Goal: Task Accomplishment & Management: Use online tool/utility

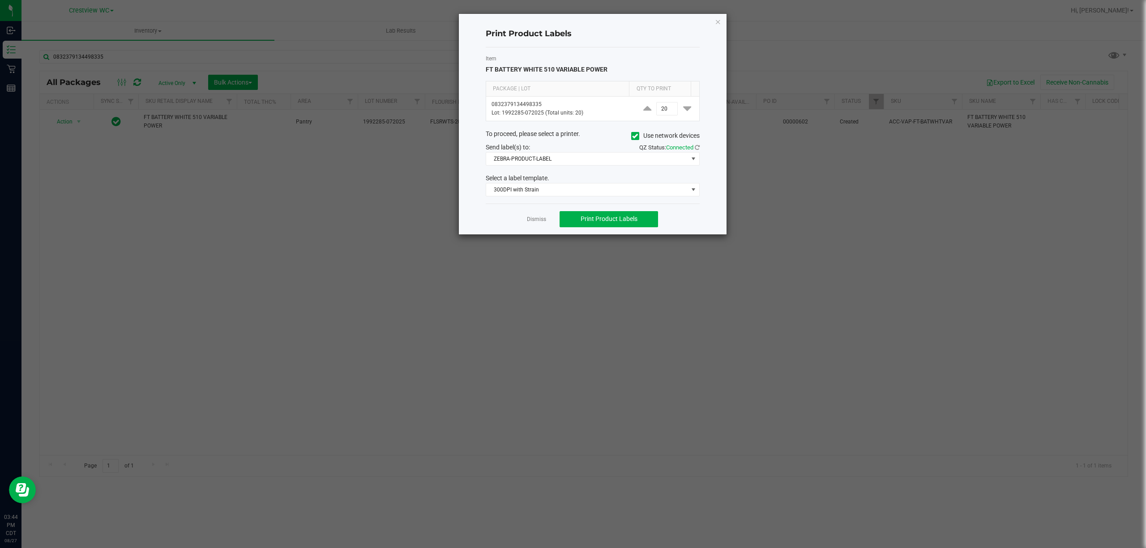
click at [541, 223] on link "Dismiss" at bounding box center [536, 220] width 19 height 8
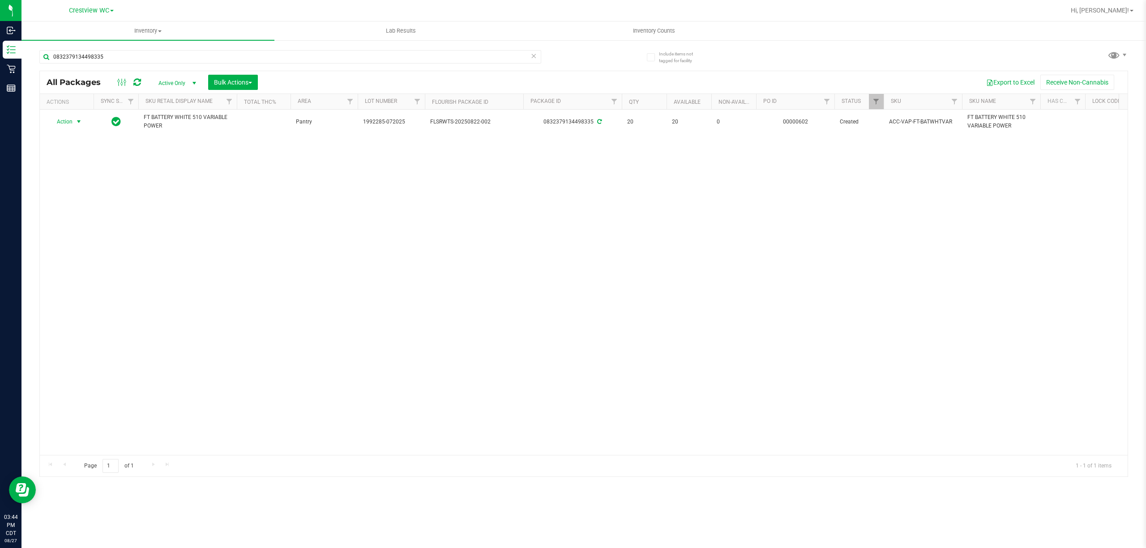
click at [201, 217] on div "Action Action Create package Edit attributes Global inventory Locate package Lo…" at bounding box center [583, 282] width 1087 height 345
click at [163, 52] on input "0832379134498335" at bounding box center [290, 56] width 502 height 13
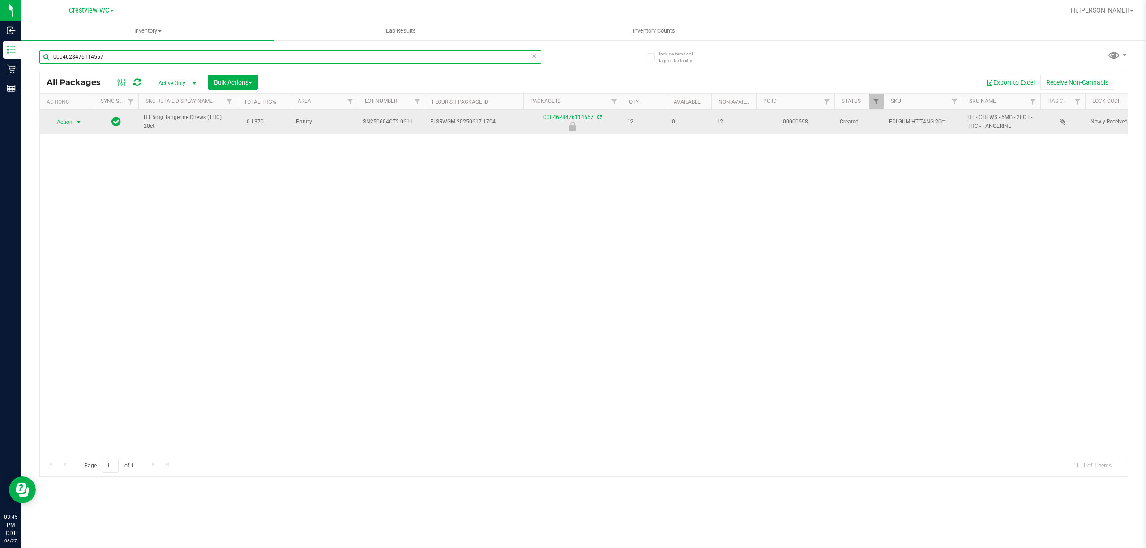
type input "0004628476114557"
click at [65, 121] on span "Action" at bounding box center [61, 122] width 24 height 13
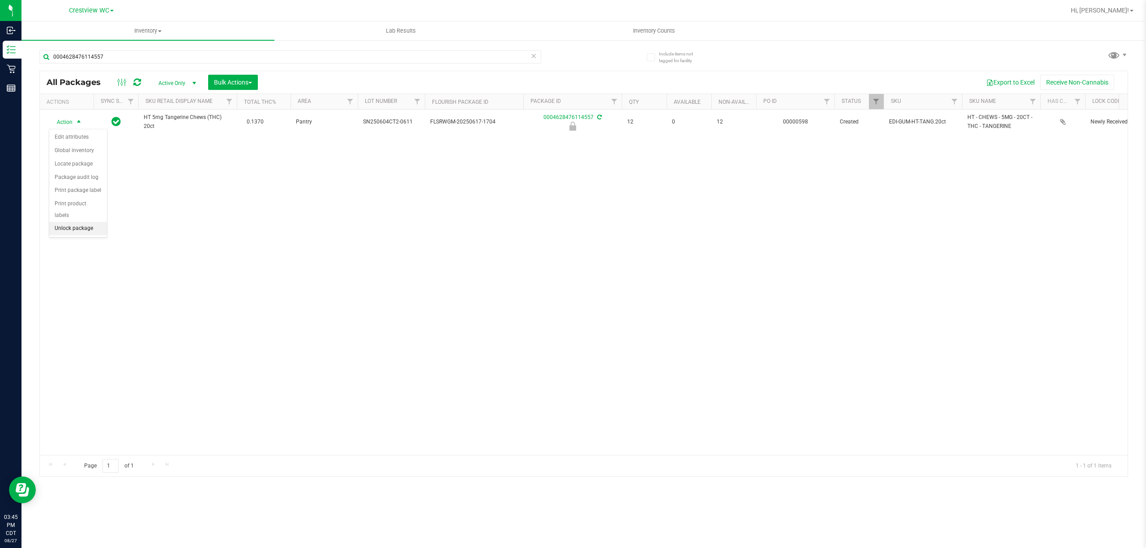
click at [65, 232] on li "Unlock package" at bounding box center [78, 228] width 58 height 13
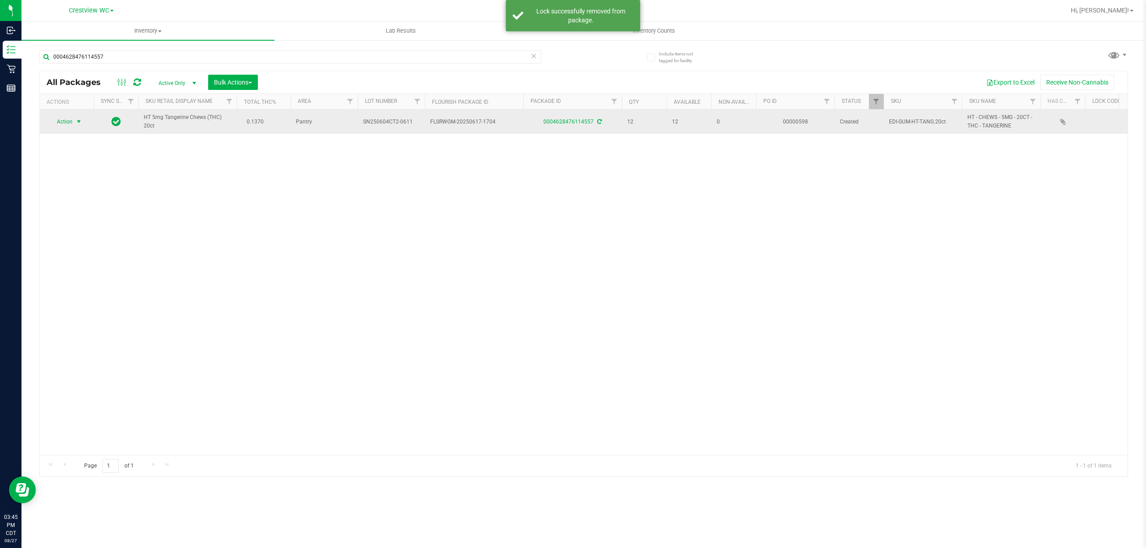
click at [68, 121] on span "Action" at bounding box center [61, 121] width 24 height 13
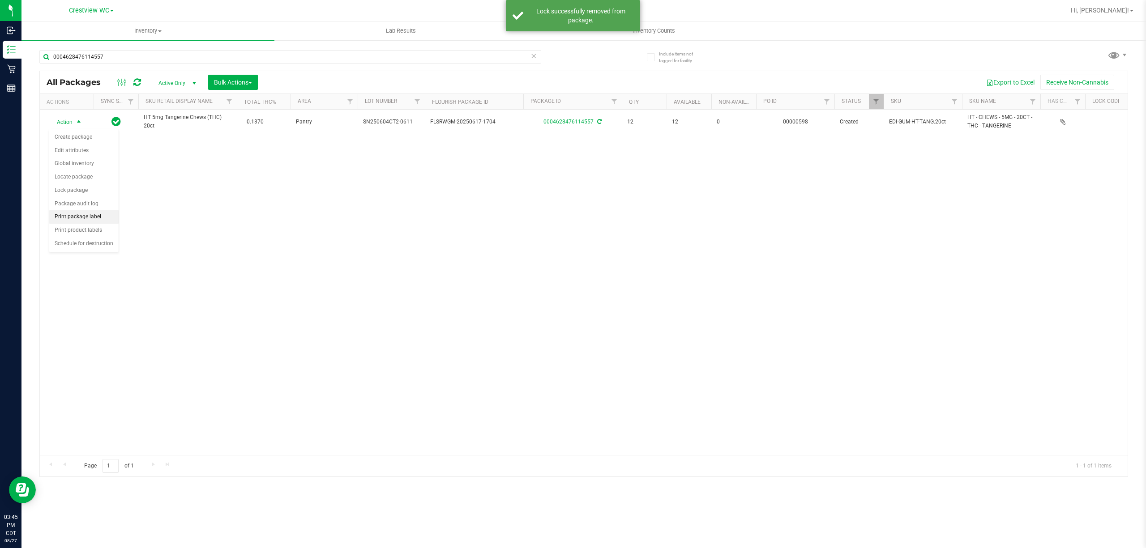
click at [92, 219] on li "Print package label" at bounding box center [83, 216] width 69 height 13
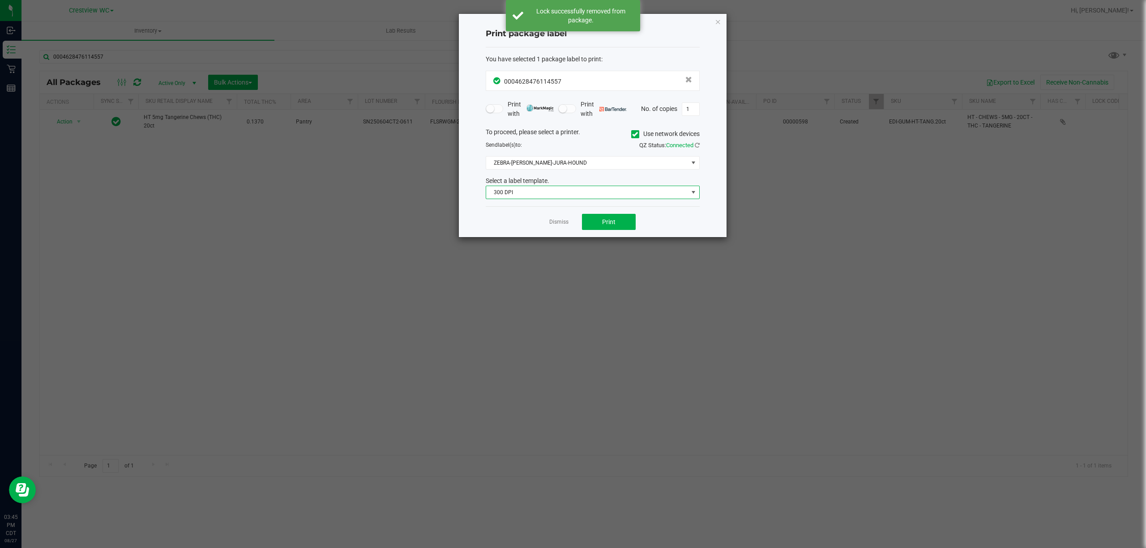
click at [512, 188] on span "300 DPI" at bounding box center [587, 192] width 202 height 13
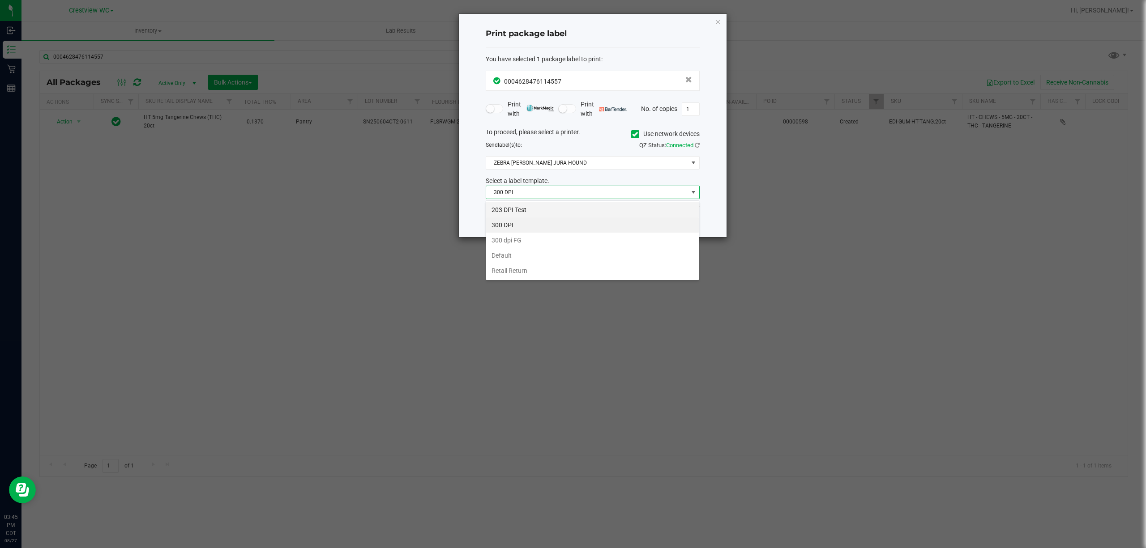
scroll to position [13, 213]
click at [513, 212] on li "203 DPI Test" at bounding box center [592, 209] width 213 height 15
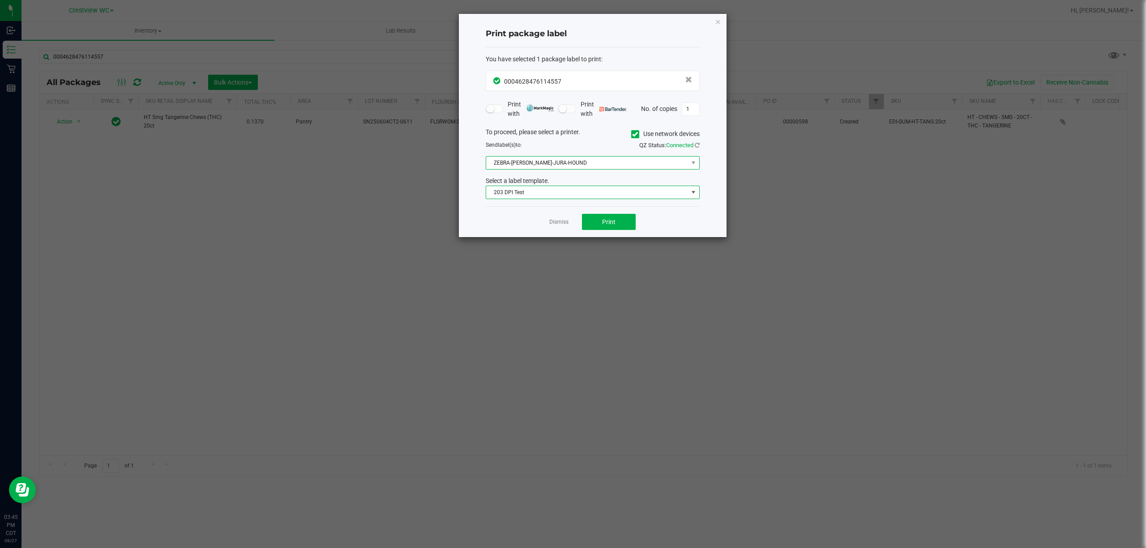
click at [532, 162] on span "ZEBRA-[PERSON_NAME]-JURA-HOUND" at bounding box center [587, 163] width 202 height 13
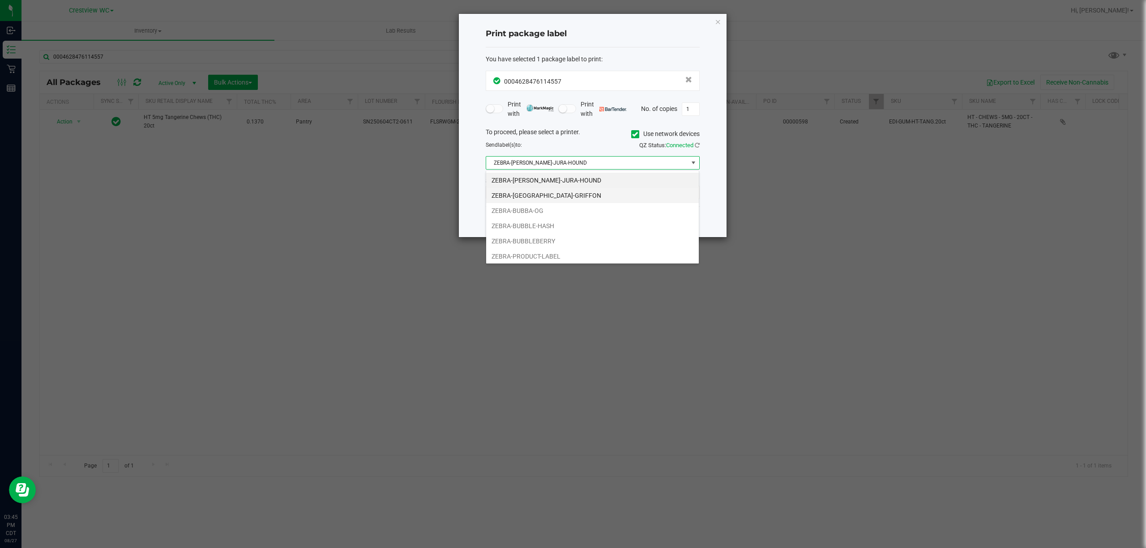
click at [552, 191] on li "ZEBRA-[GEOGRAPHIC_DATA]-GRIFFON" at bounding box center [592, 195] width 213 height 15
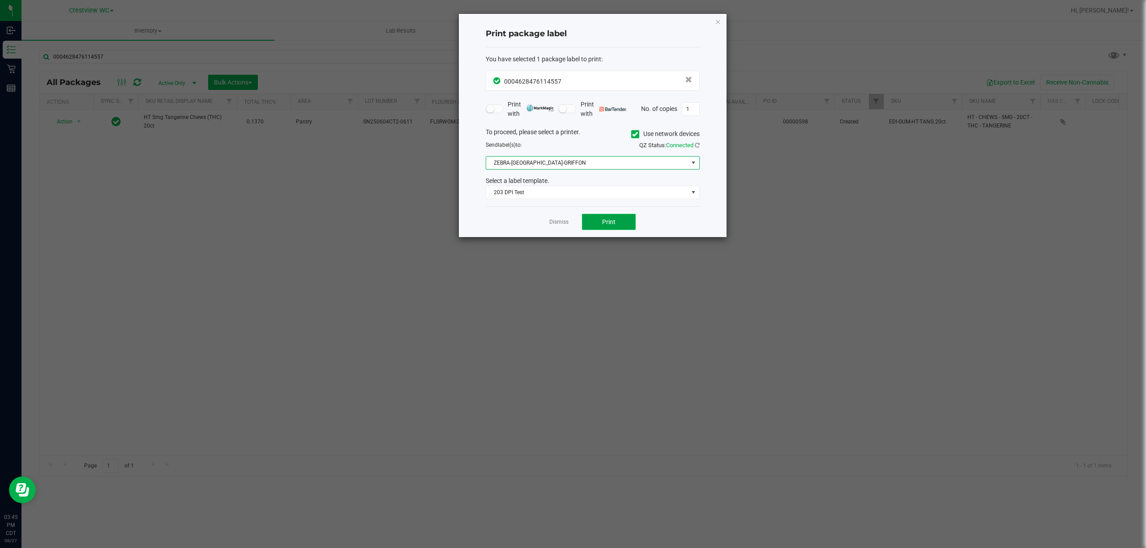
click at [611, 217] on button "Print" at bounding box center [609, 222] width 54 height 16
click at [552, 226] on link "Dismiss" at bounding box center [558, 222] width 19 height 8
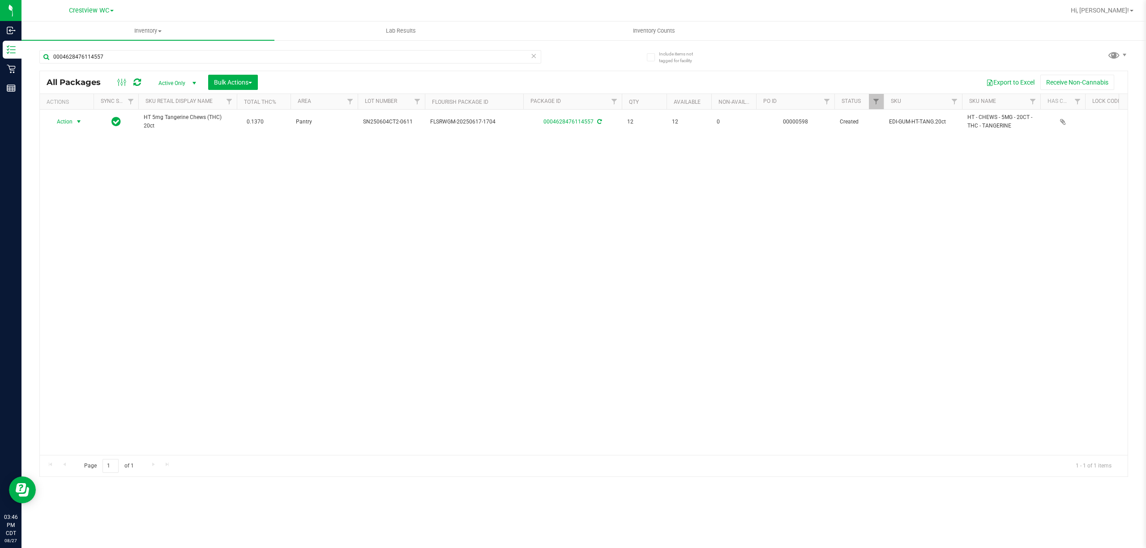
click at [549, 245] on div "Action Action Create package Edit attributes Global inventory Locate package Lo…" at bounding box center [583, 282] width 1087 height 345
click at [1107, 13] on span "Hi, [PERSON_NAME]!" at bounding box center [1099, 10] width 58 height 7
click at [1096, 81] on span "Sign Out" at bounding box center [1099, 79] width 26 height 9
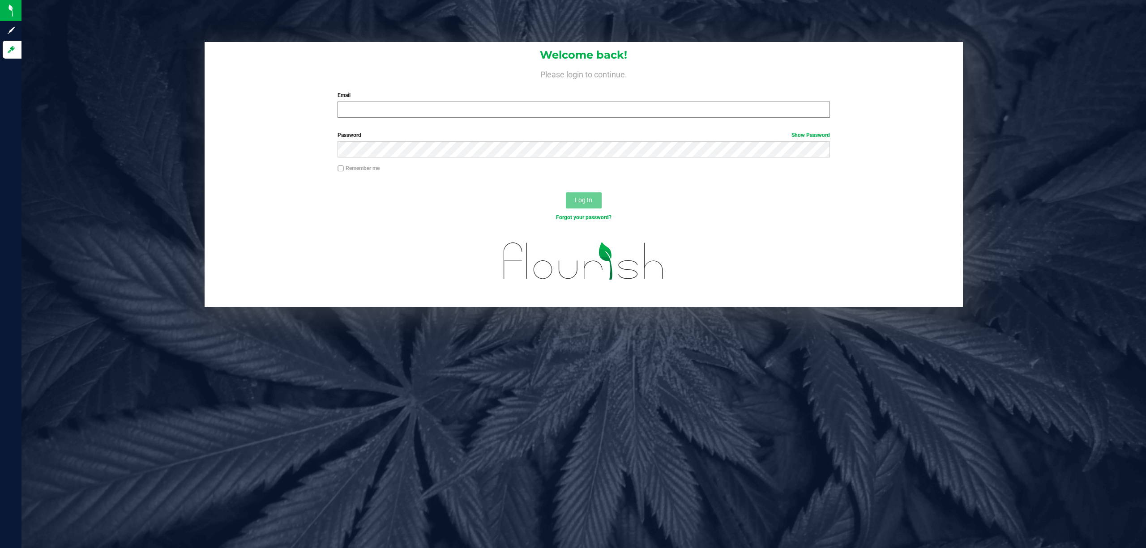
click at [430, 102] on div "Email Required Please format your email correctly." at bounding box center [584, 104] width 506 height 26
click at [430, 113] on input "Email" at bounding box center [583, 110] width 492 height 16
type input "[EMAIL_ADDRESS][DOMAIN_NAME]"
click at [566, 192] on button "Log In" at bounding box center [584, 200] width 36 height 16
